Goal: Task Accomplishment & Management: Manage account settings

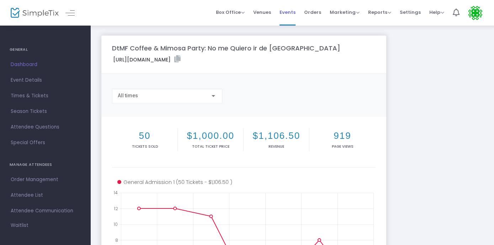
click at [291, 11] on span "Events" at bounding box center [288, 12] width 16 height 18
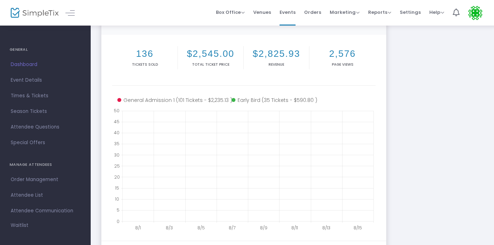
scroll to position [89, 0]
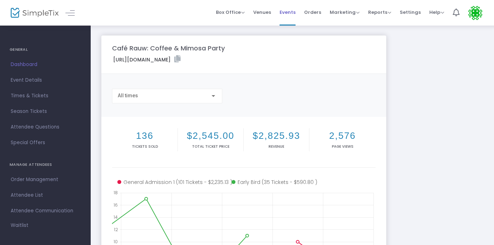
click at [290, 12] on span "Events" at bounding box center [288, 12] width 16 height 18
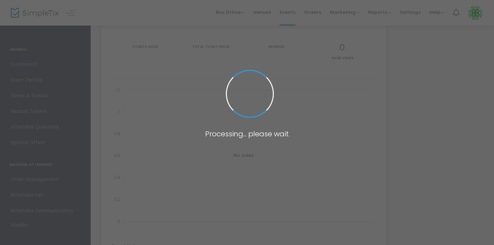
scroll to position [89, 0]
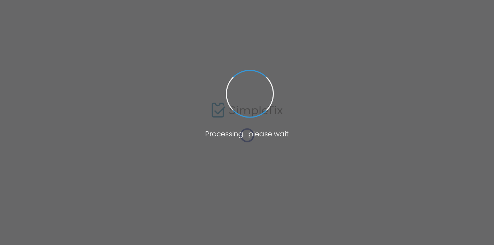
scroll to position [89, 0]
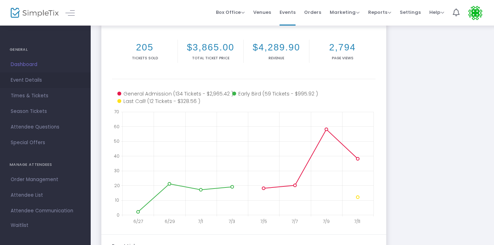
click at [31, 83] on span "Event Details" at bounding box center [45, 80] width 69 height 9
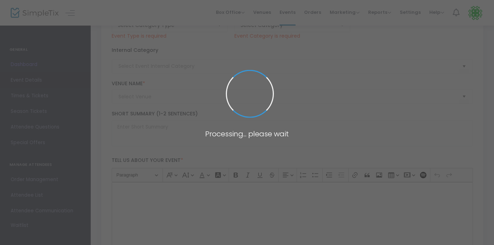
type input "Caferxxo: Latin Coffee Party"
type textarea "[PERSON_NAME] is the King of Coffee Party’s so we’re throwing the Queen of Coff…"
type input "Buy Tickets"
type input "Clever Girl (Zeppelin Station)"
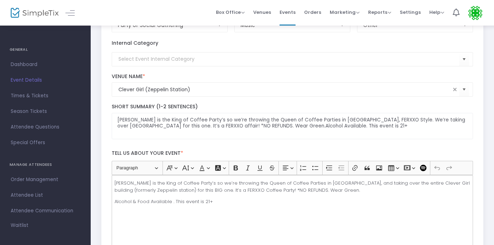
click at [31, 14] on img at bounding box center [35, 13] width 48 height 10
